Goal: Task Accomplishment & Management: Manage account settings

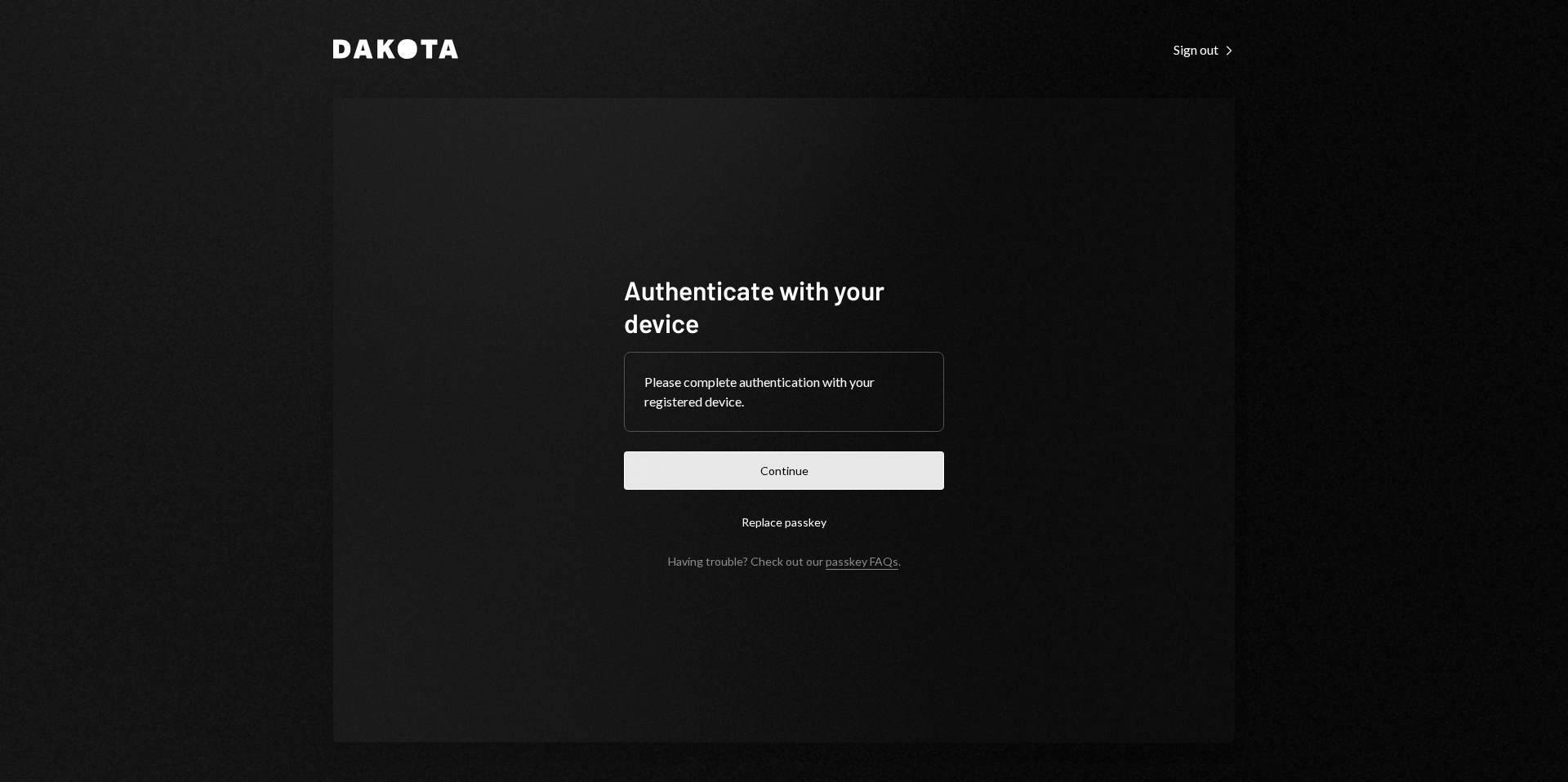
click at [814, 488] on button "Continue" at bounding box center [783, 470] width 320 height 38
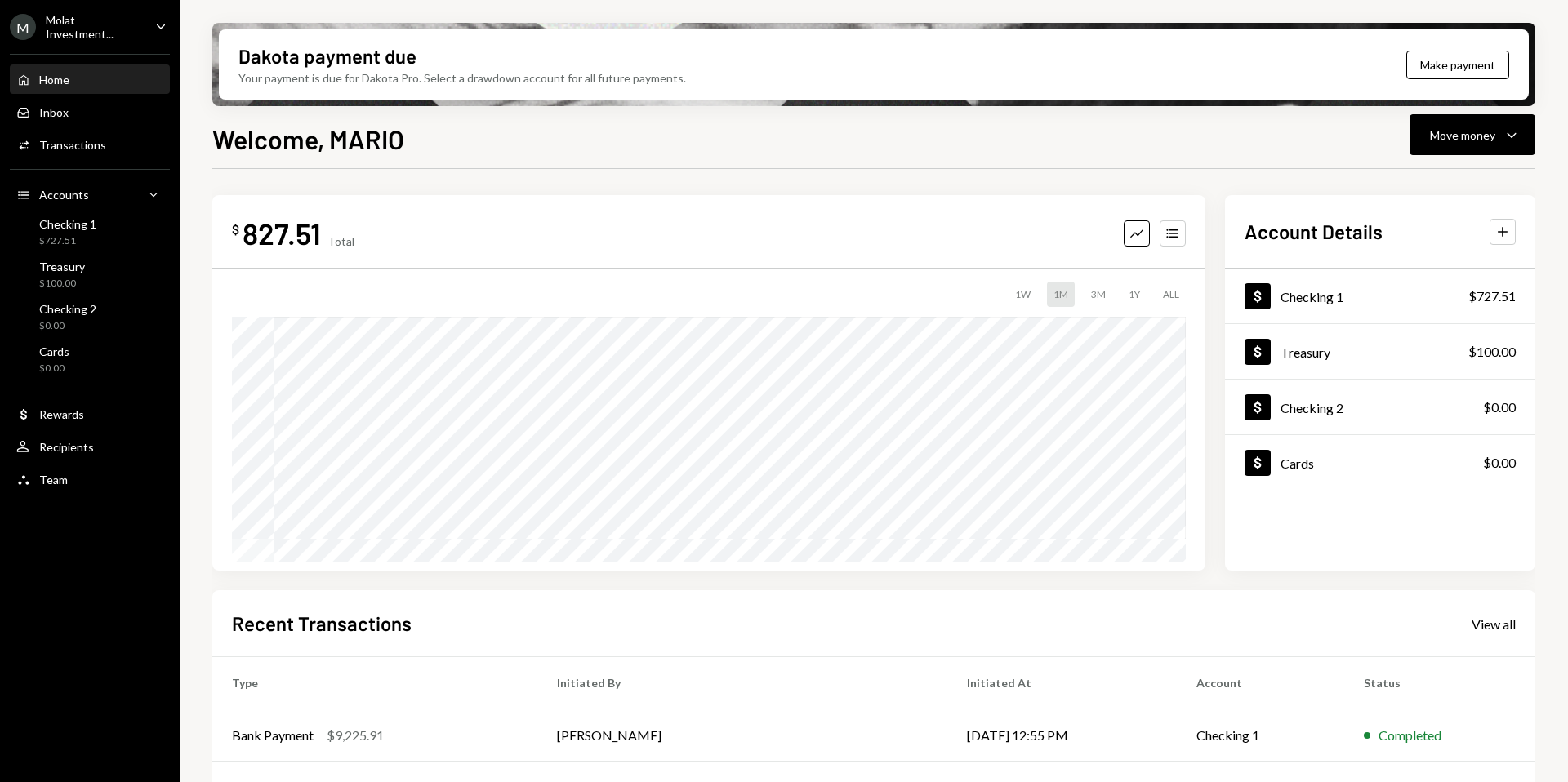
click at [61, 21] on div "Molat Investment..." at bounding box center [94, 27] width 96 height 28
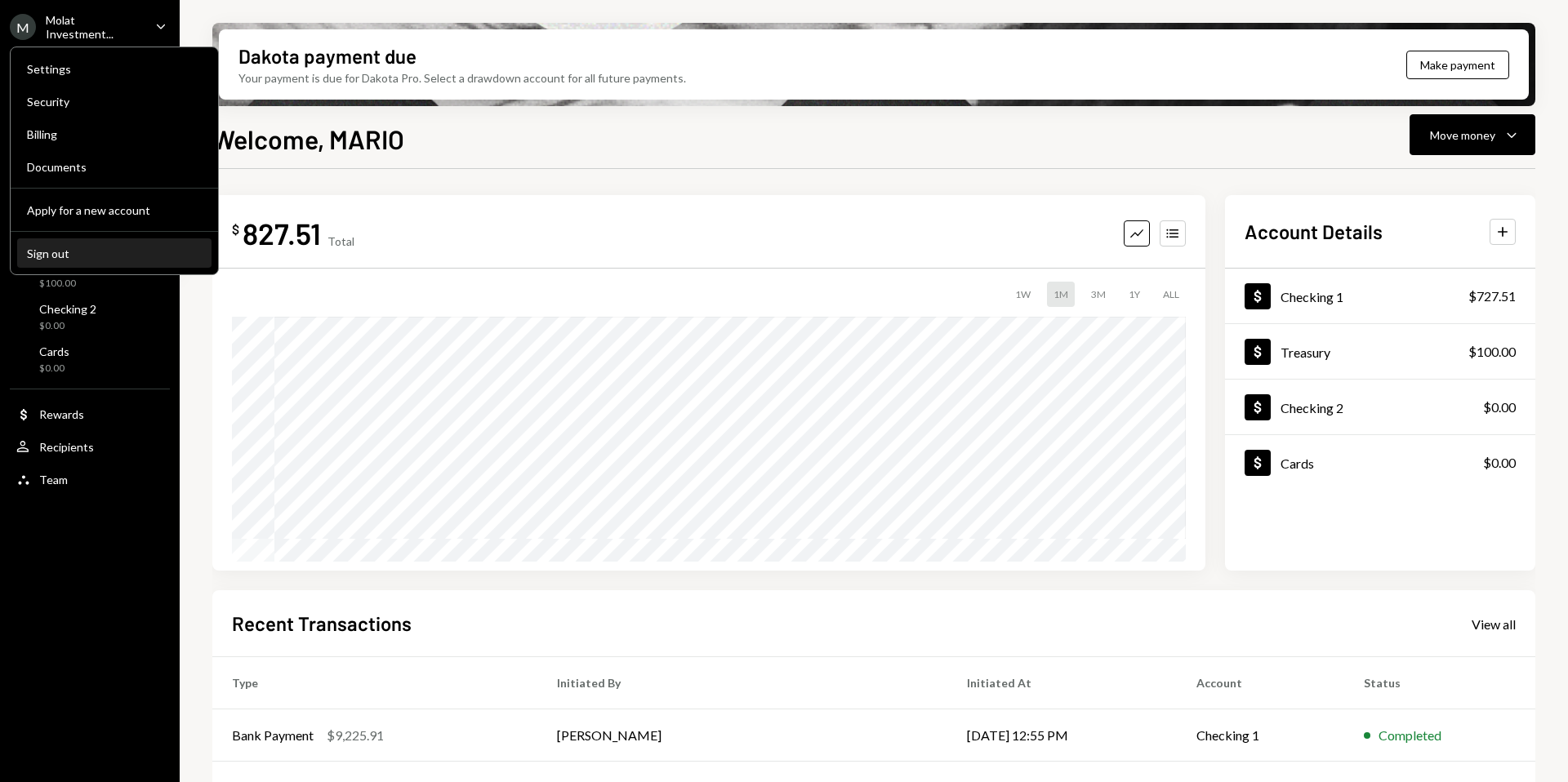
click at [82, 254] on div "Sign out" at bounding box center [114, 253] width 175 height 14
